Goal: Task Accomplishment & Management: Use online tool/utility

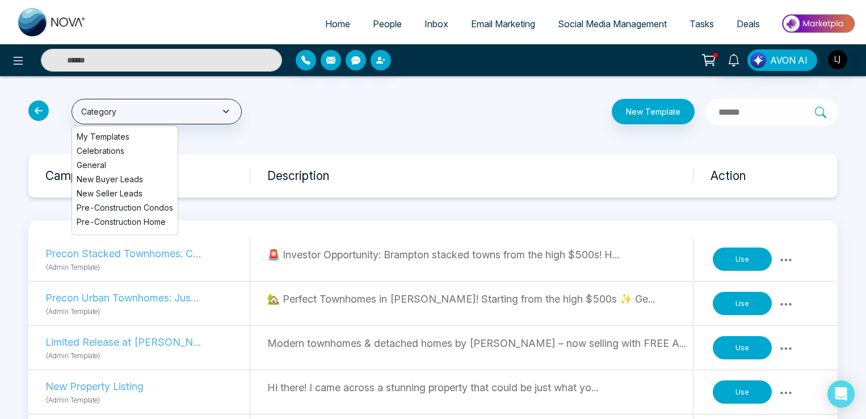
click at [199, 110] on button "Category" at bounding box center [156, 112] width 170 height 26
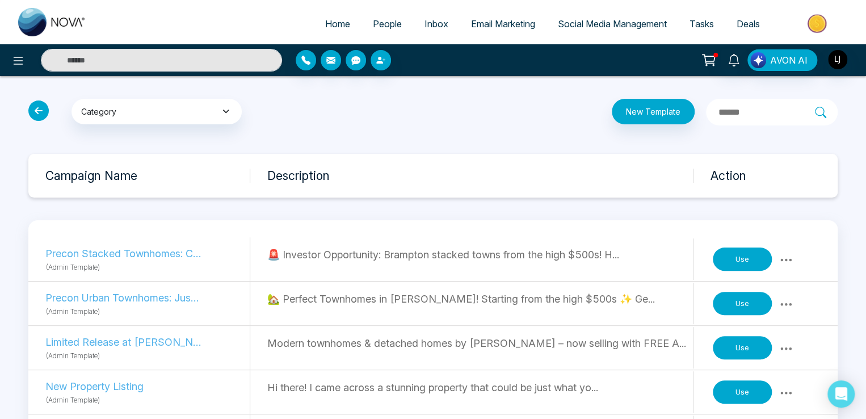
click at [113, 114] on button "Category" at bounding box center [156, 112] width 170 height 26
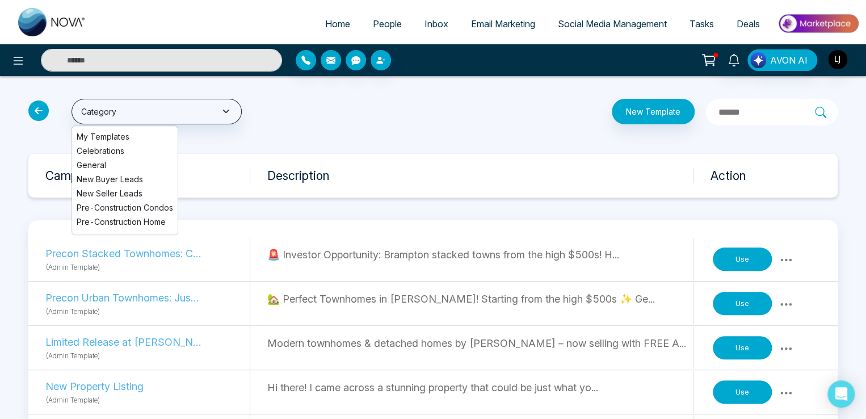
click at [96, 187] on ul "My Templates Celebrations General New Buyer Leads New Seller Leads Pre-Construc…" at bounding box center [124, 180] width 107 height 110
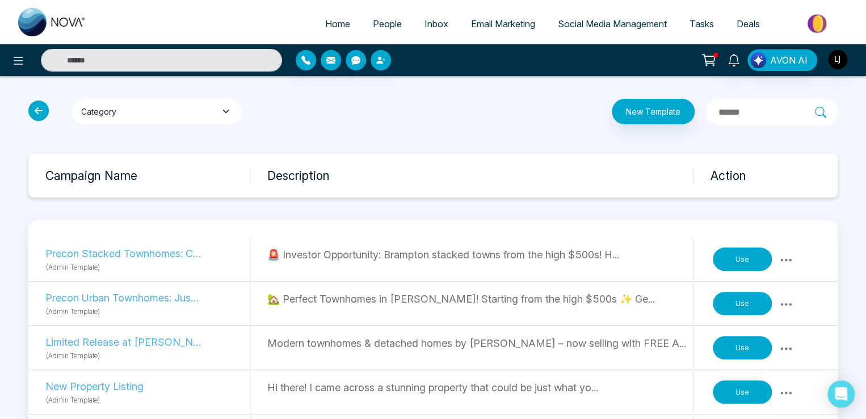
click at [117, 124] on button "Category" at bounding box center [156, 112] width 170 height 26
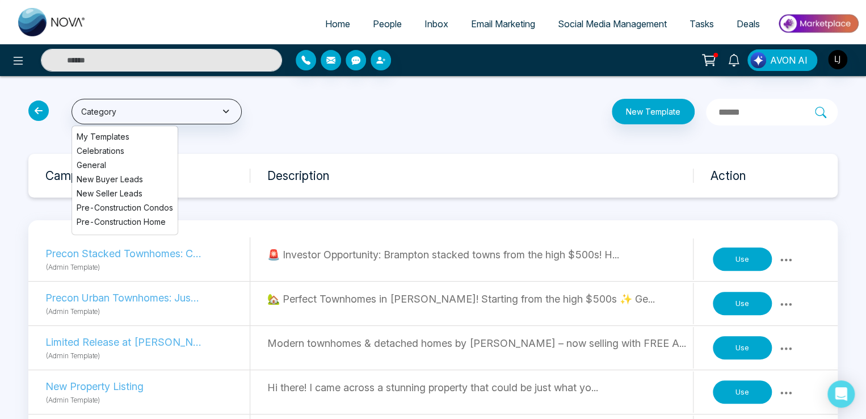
click at [104, 159] on ul "My Templates Celebrations General New Buyer Leads New Seller Leads Pre-Construc…" at bounding box center [124, 180] width 107 height 110
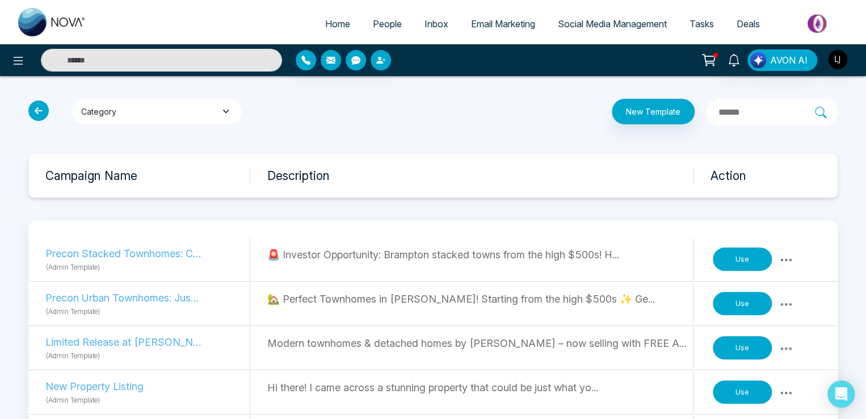
click at [123, 106] on button "Category" at bounding box center [156, 112] width 170 height 26
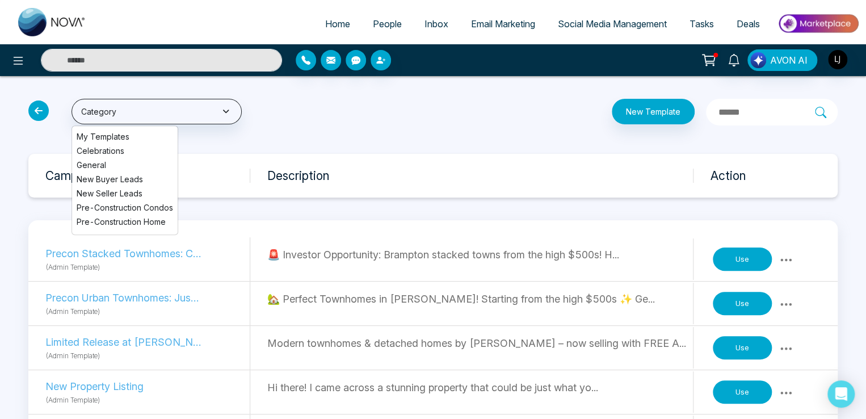
click at [94, 162] on li "General" at bounding box center [125, 165] width 106 height 12
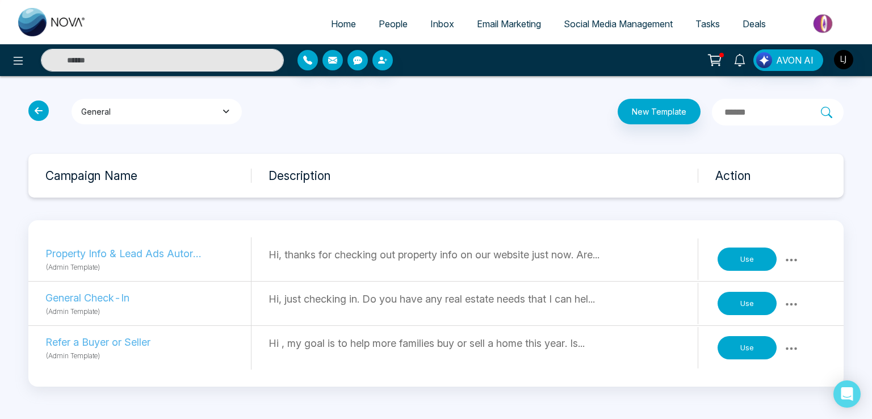
click at [123, 101] on button "General" at bounding box center [156, 112] width 170 height 26
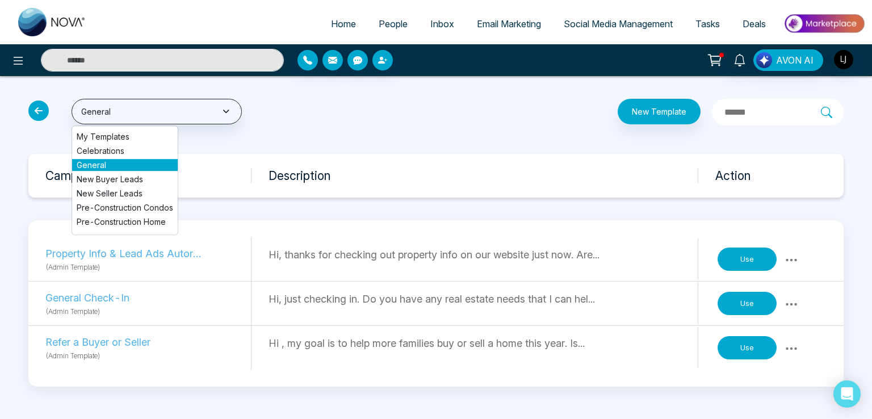
click at [203, 127] on div "General My Templates Celebrations General New Buyer Leads New Seller Leads Pre-…" at bounding box center [436, 242] width 872 height 333
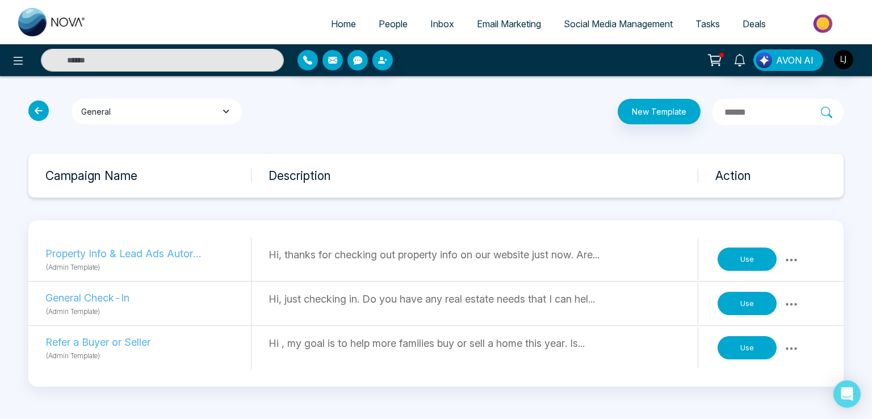
click at [127, 114] on button "General" at bounding box center [156, 112] width 170 height 26
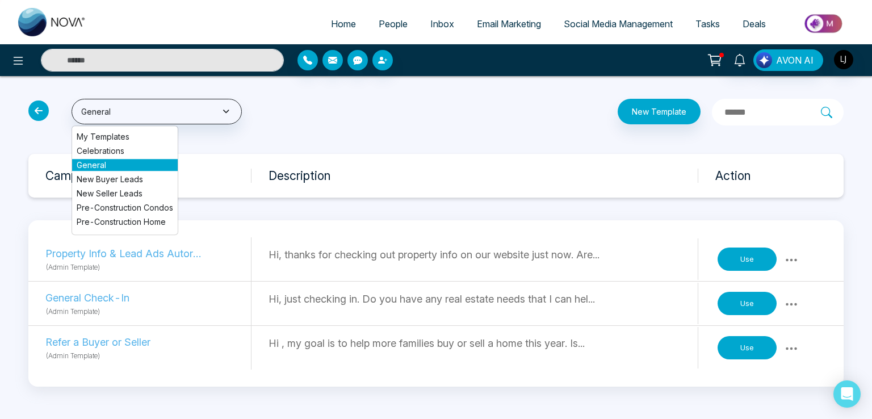
click at [43, 103] on icon at bounding box center [38, 110] width 20 height 20
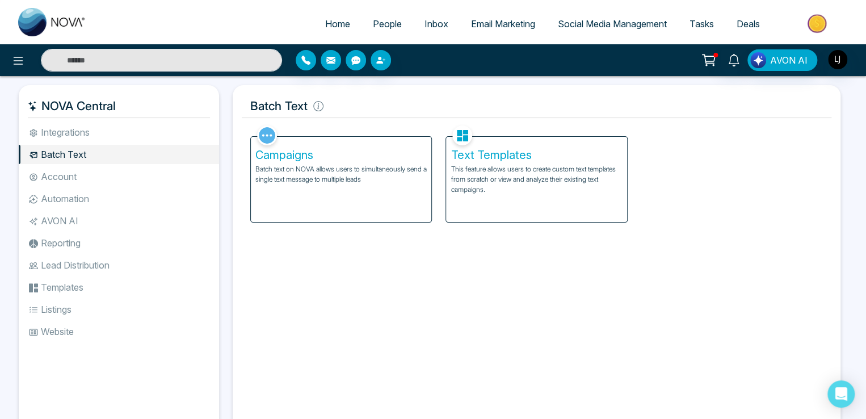
click at [518, 205] on div "Text Templates This feature allows users to create custom text templates from s…" at bounding box center [536, 179] width 180 height 85
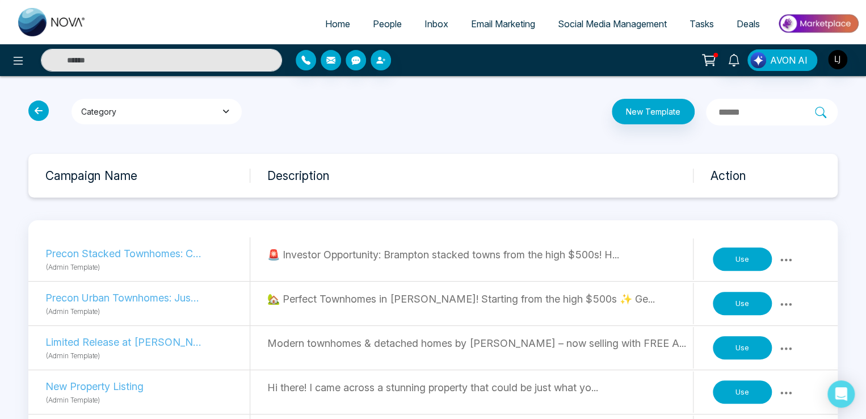
click at [170, 110] on button "Category" at bounding box center [156, 112] width 170 height 26
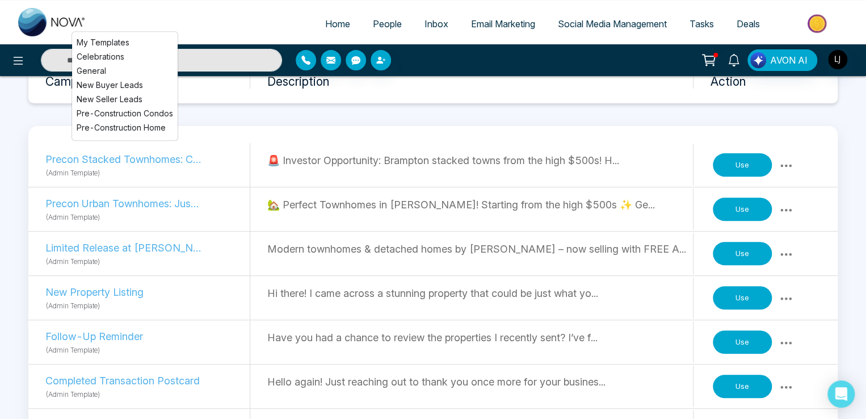
scroll to position [113, 0]
